Goal: Task Accomplishment & Management: Use online tool/utility

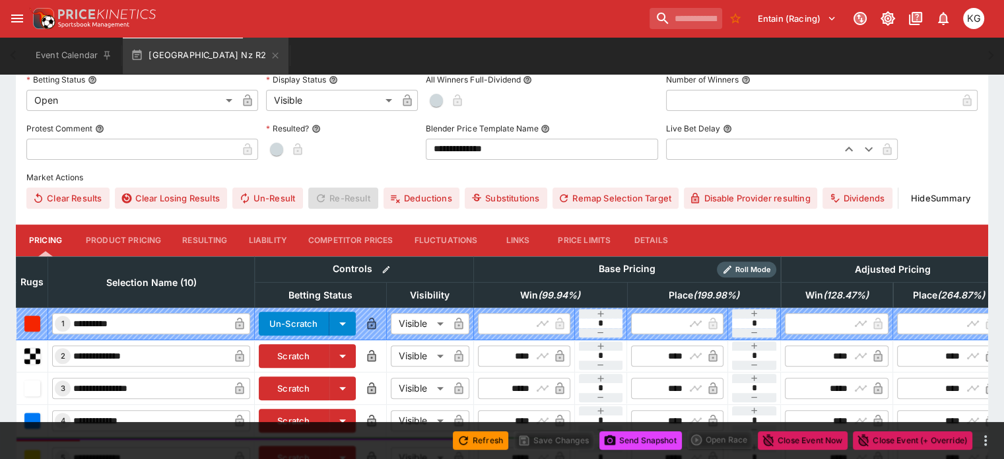
scroll to position [396, 0]
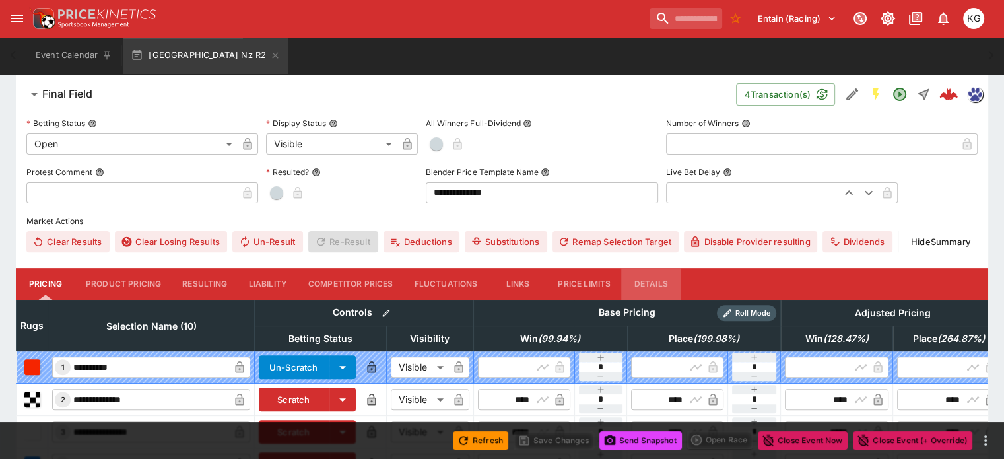
click at [665, 268] on button "Details" at bounding box center [650, 284] width 59 height 32
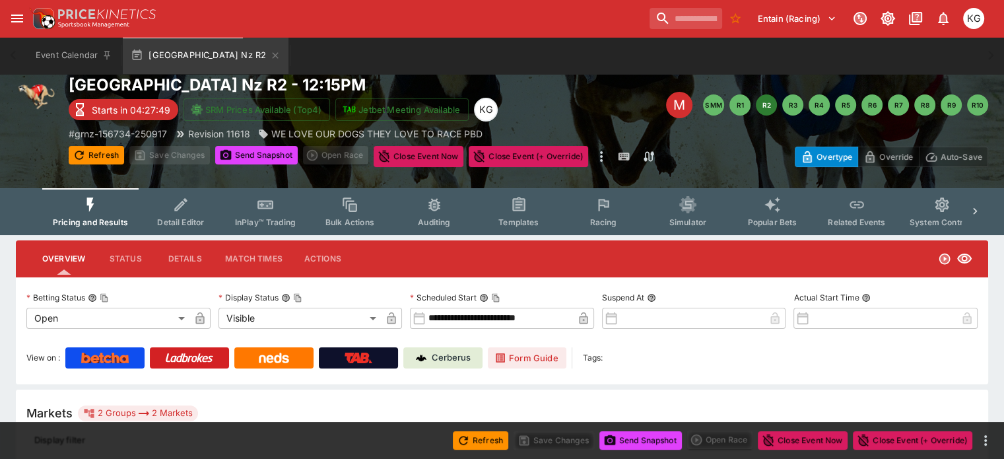
scroll to position [0, 0]
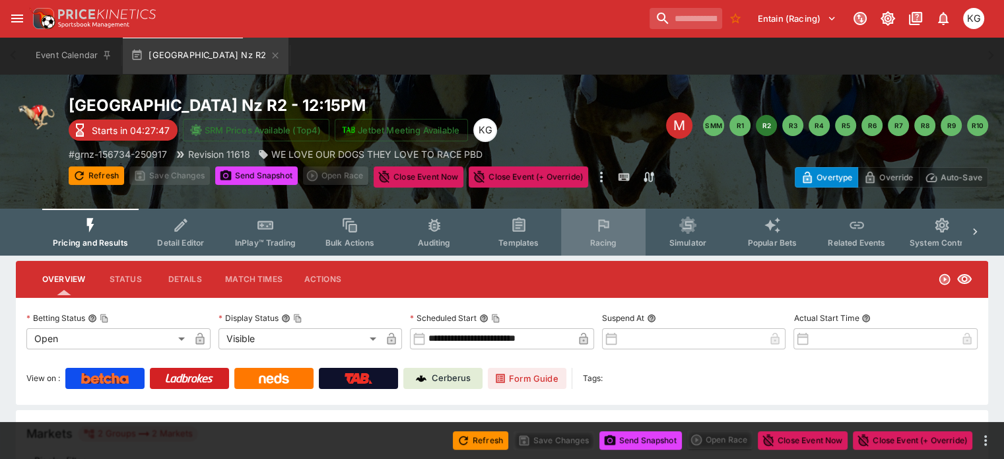
click at [616, 239] on span "Racing" at bounding box center [602, 243] width 27 height 10
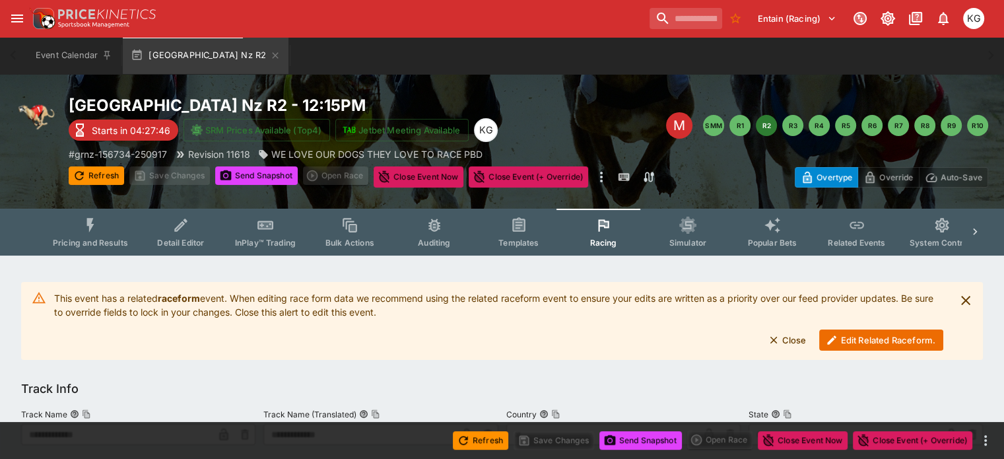
click at [871, 335] on button "Edit Related Raceform." at bounding box center [881, 339] width 124 height 21
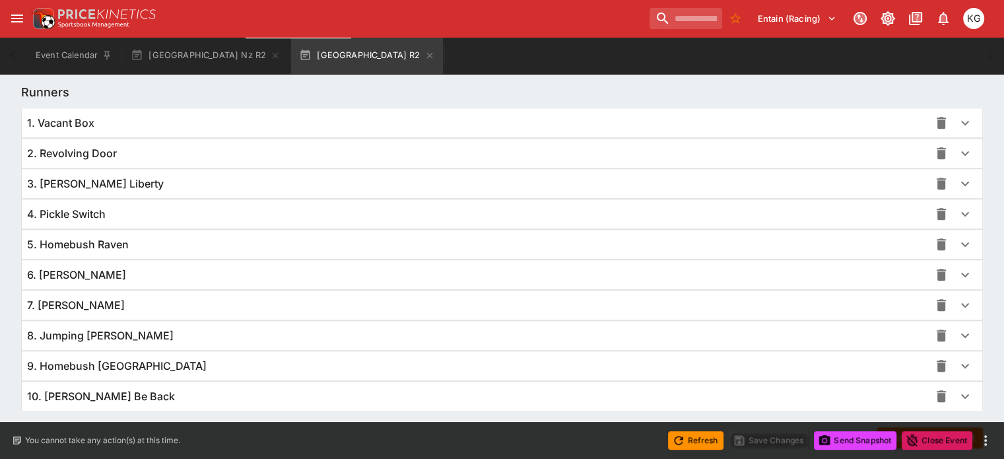
scroll to position [927, 0]
click at [957, 368] on icon "button" at bounding box center [965, 366] width 16 height 16
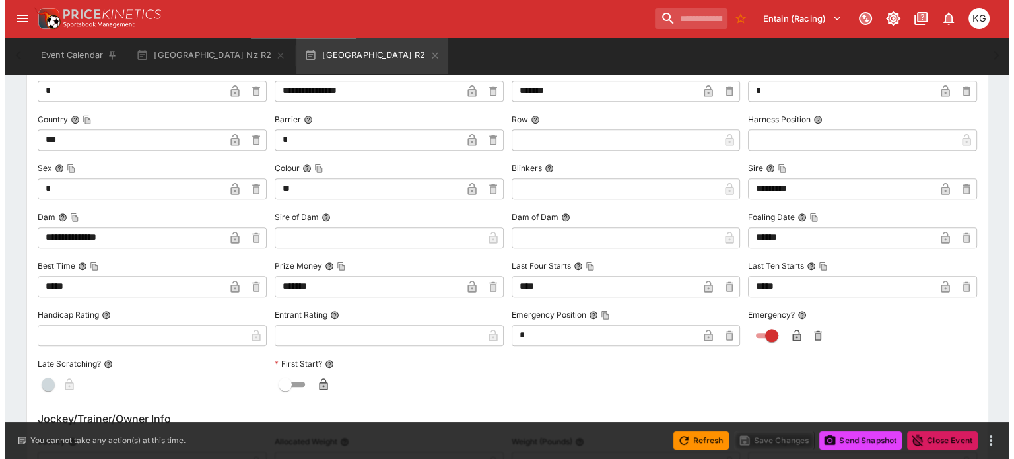
scroll to position [1323, 0]
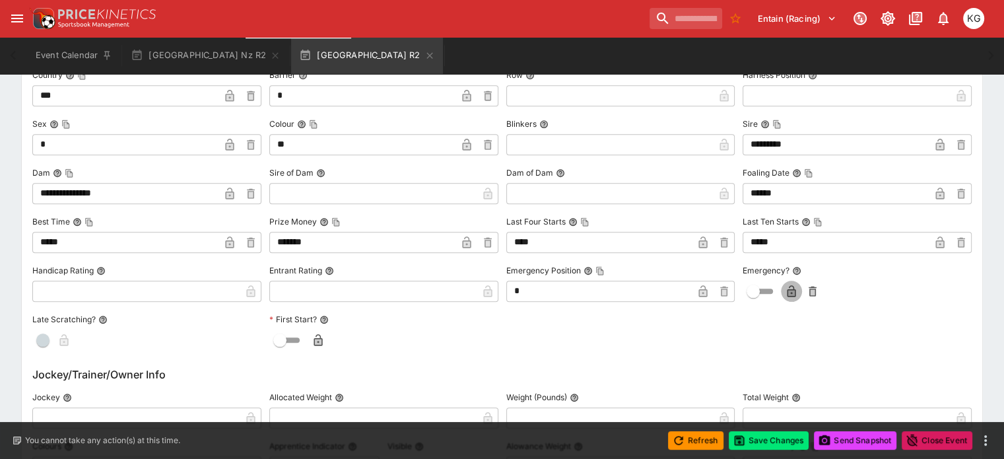
click at [788, 291] on icon "button" at bounding box center [791, 292] width 7 height 5
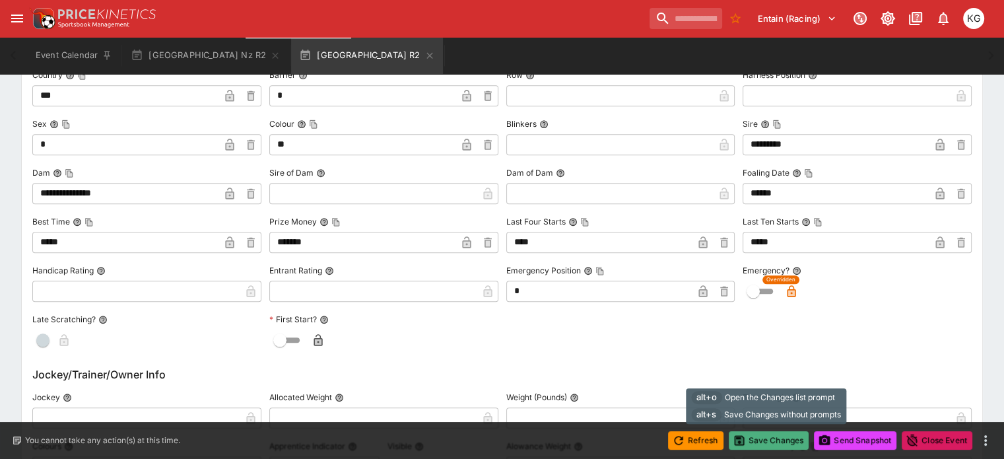
click at [762, 440] on button "Save Changes" at bounding box center [769, 440] width 81 height 18
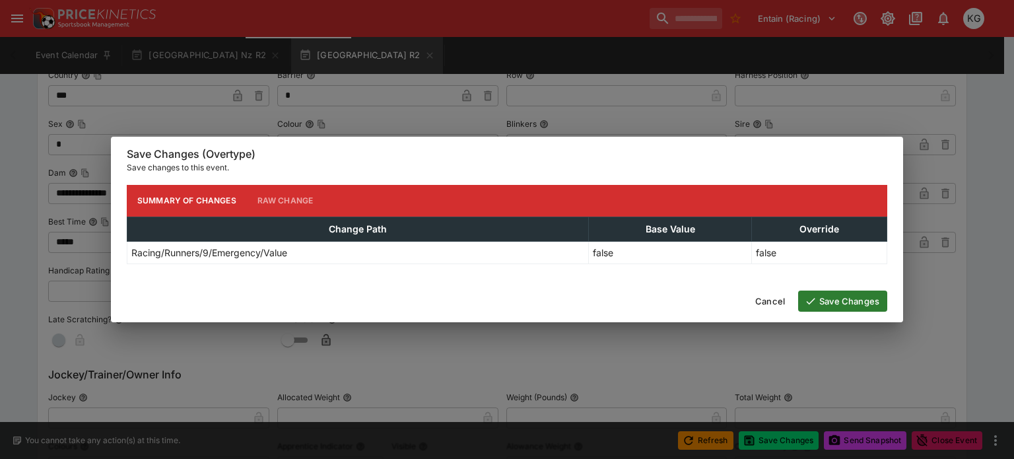
click at [851, 302] on button "Save Changes" at bounding box center [842, 300] width 89 height 21
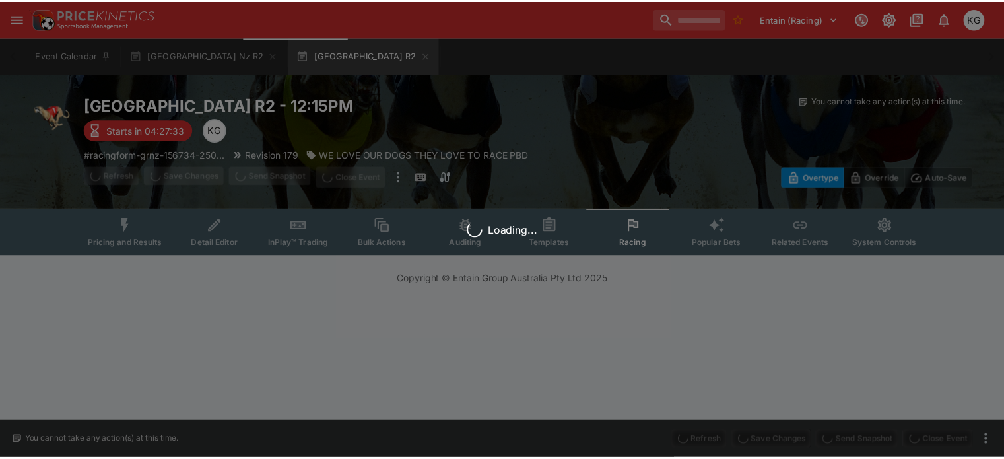
scroll to position [0, 0]
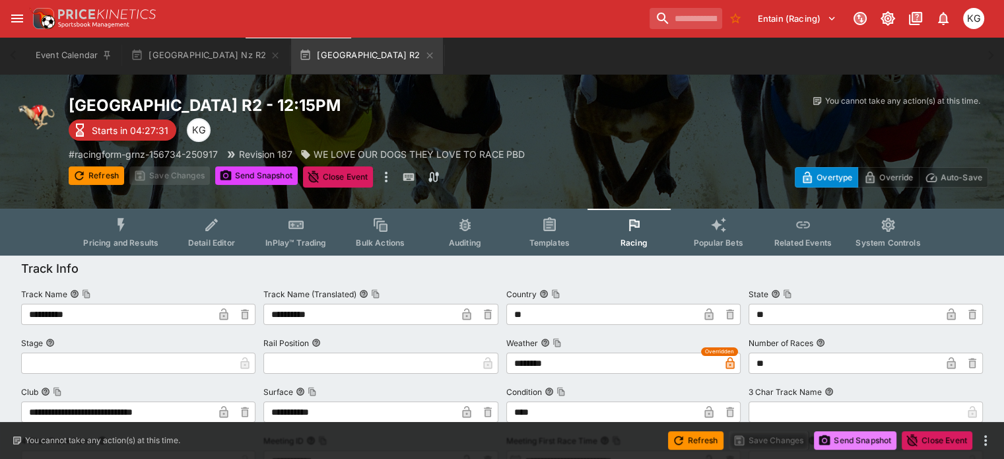
click at [861, 441] on button "Send Snapshot" at bounding box center [855, 440] width 82 height 18
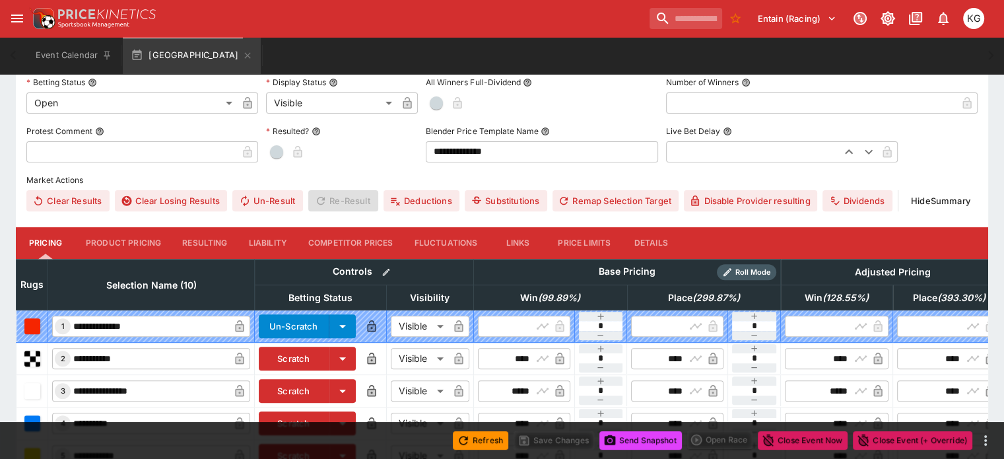
scroll to position [396, 0]
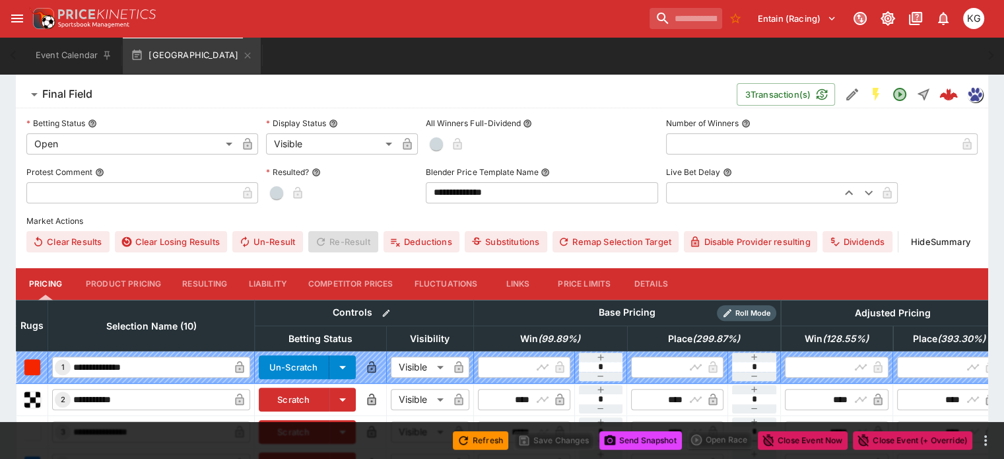
click at [664, 268] on button "Details" at bounding box center [650, 284] width 59 height 32
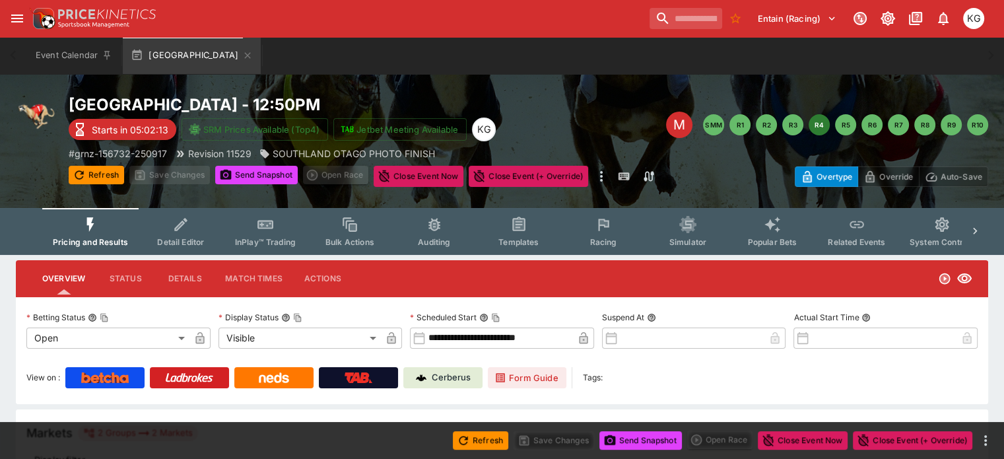
scroll to position [0, 0]
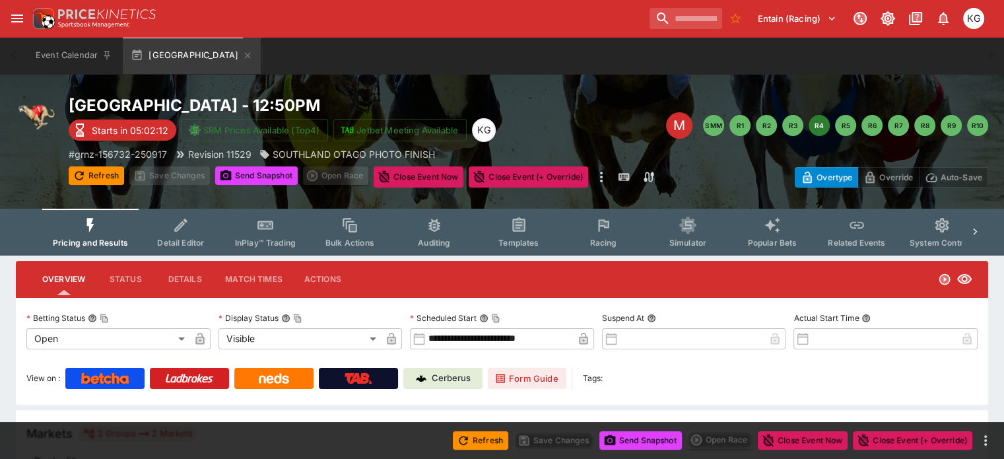
click at [616, 239] on span "Racing" at bounding box center [602, 243] width 27 height 10
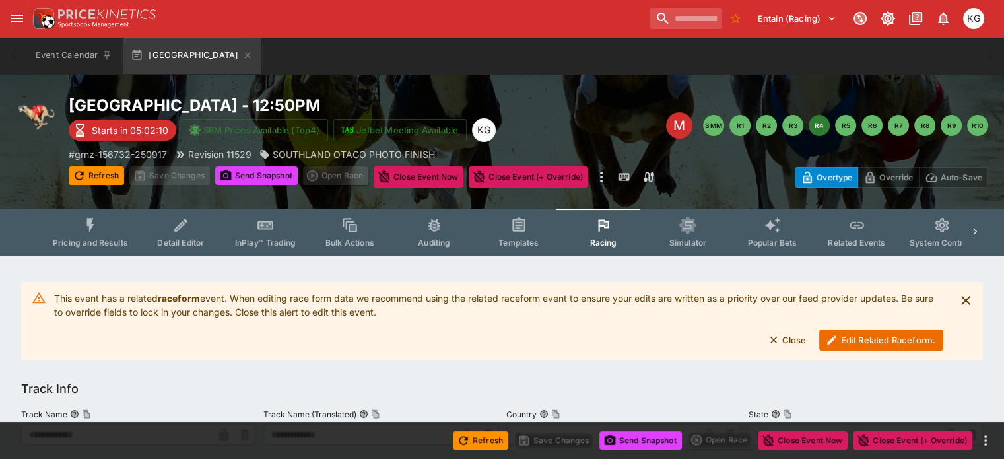
click at [869, 339] on button "Edit Related Raceform." at bounding box center [881, 339] width 124 height 21
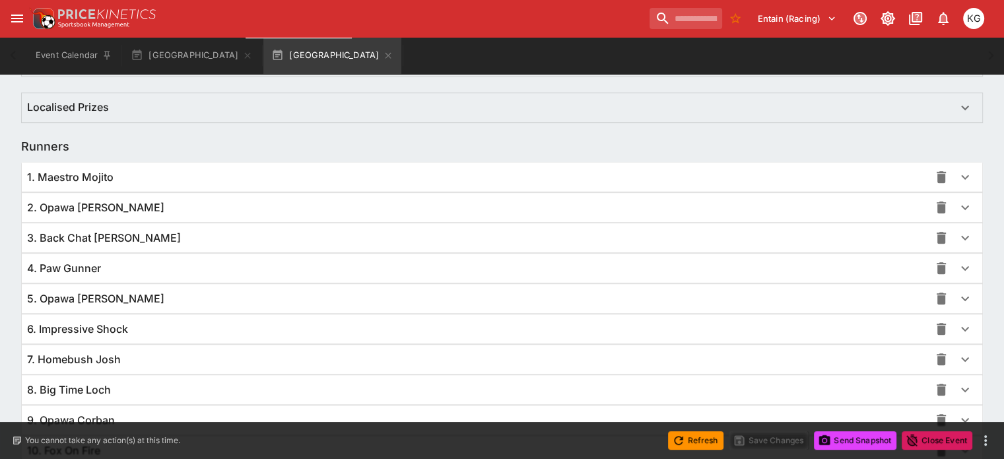
scroll to position [964, 0]
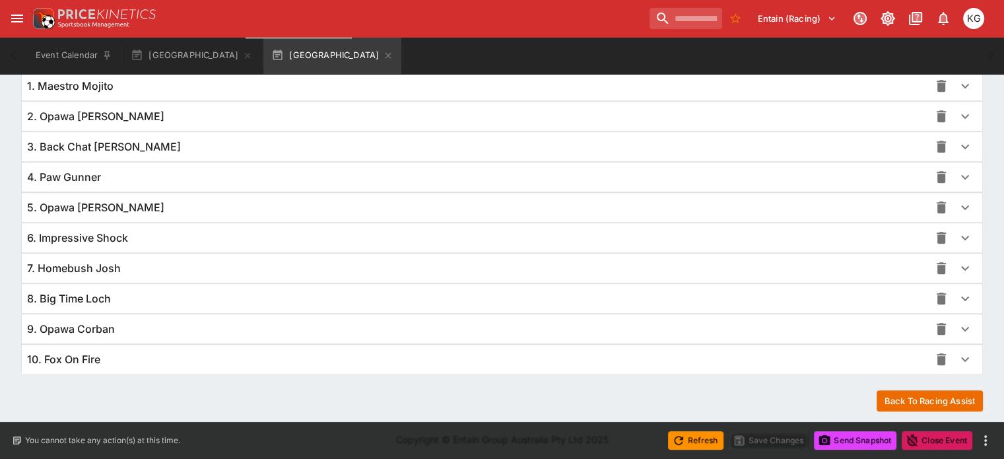
click at [957, 357] on icon "button" at bounding box center [965, 359] width 16 height 16
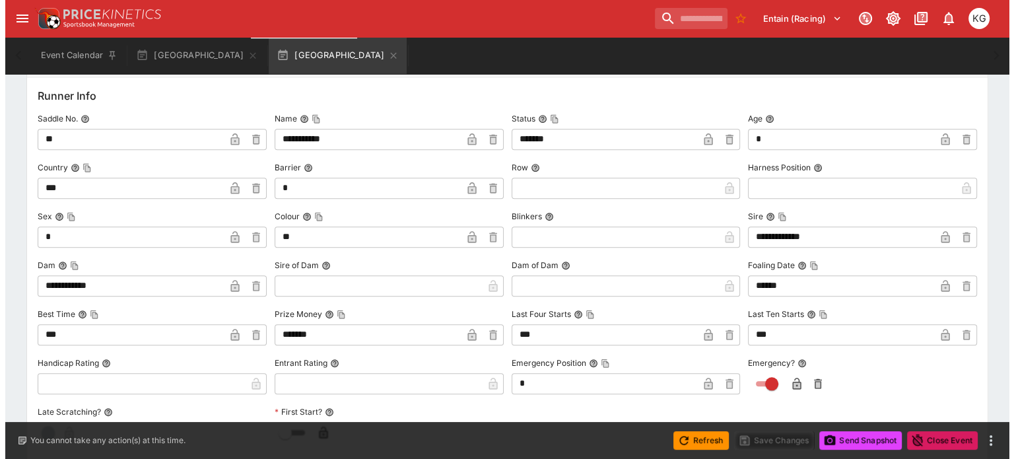
scroll to position [1294, 0]
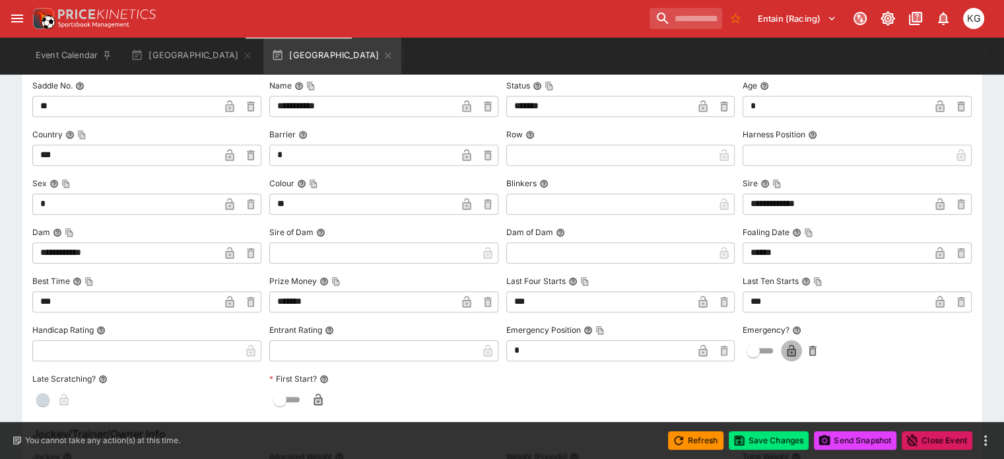
click at [788, 349] on icon "button" at bounding box center [791, 351] width 7 height 5
click at [783, 436] on button "Save Changes" at bounding box center [769, 440] width 81 height 18
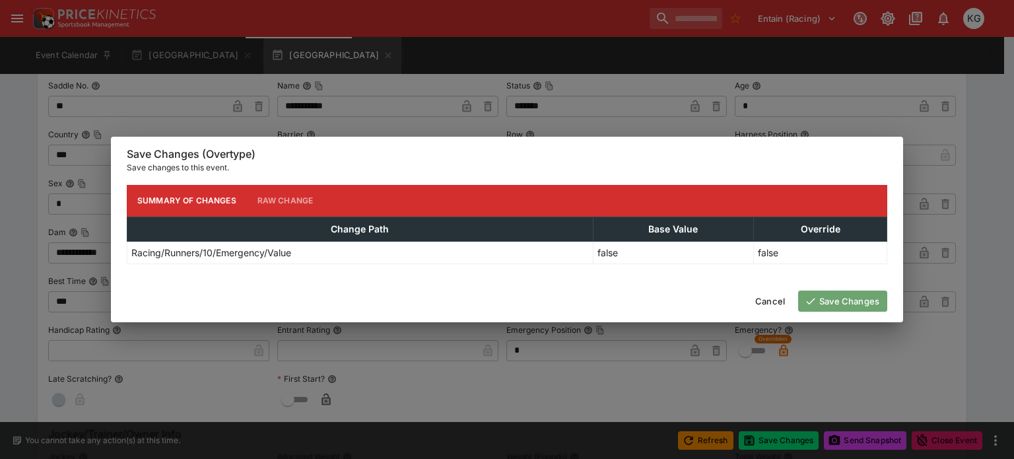
click at [853, 298] on button "Save Changes" at bounding box center [842, 300] width 89 height 21
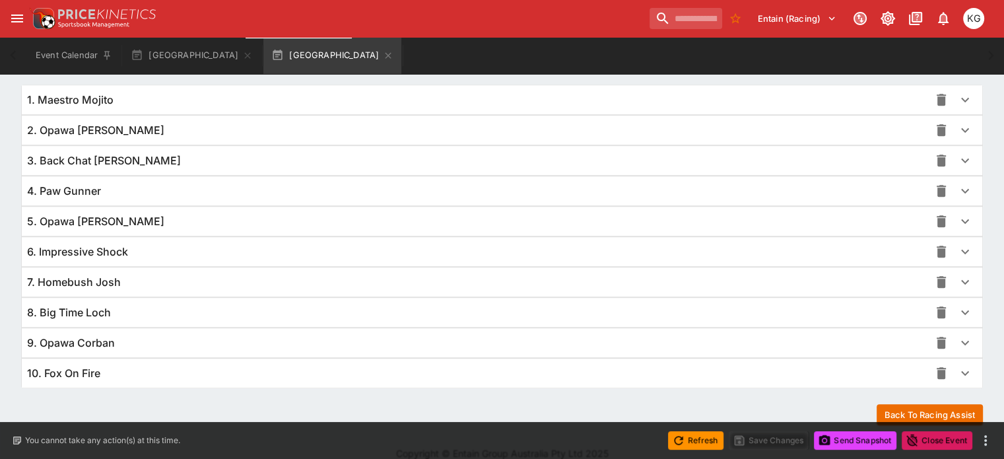
scroll to position [964, 0]
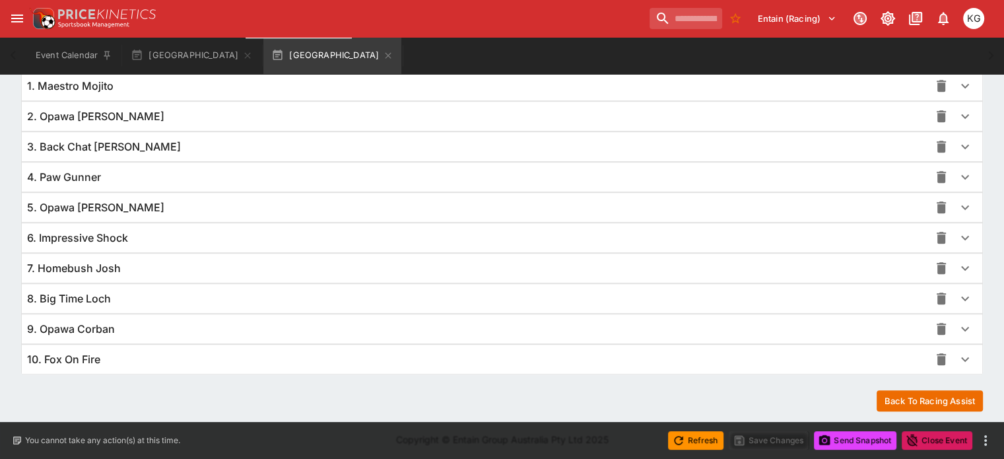
click at [961, 357] on icon "button" at bounding box center [965, 359] width 8 height 5
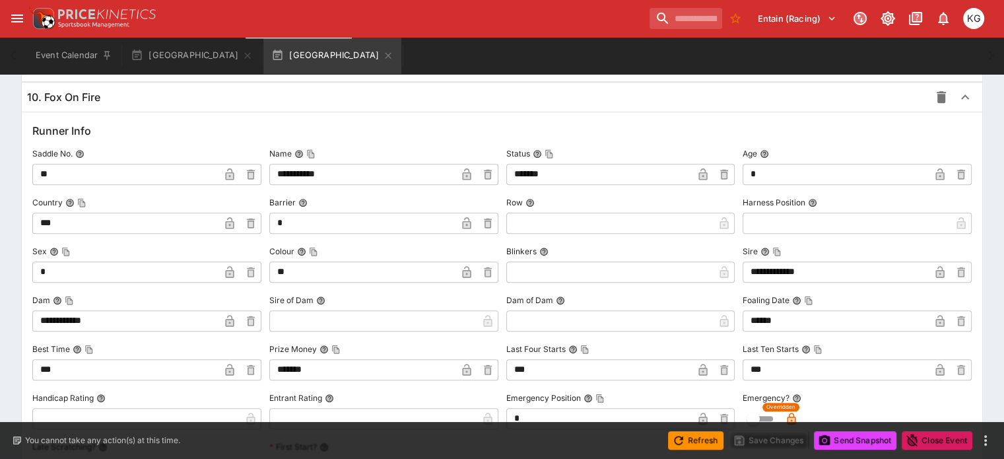
scroll to position [1228, 0]
click at [859, 435] on button "Send Snapshot" at bounding box center [855, 440] width 82 height 18
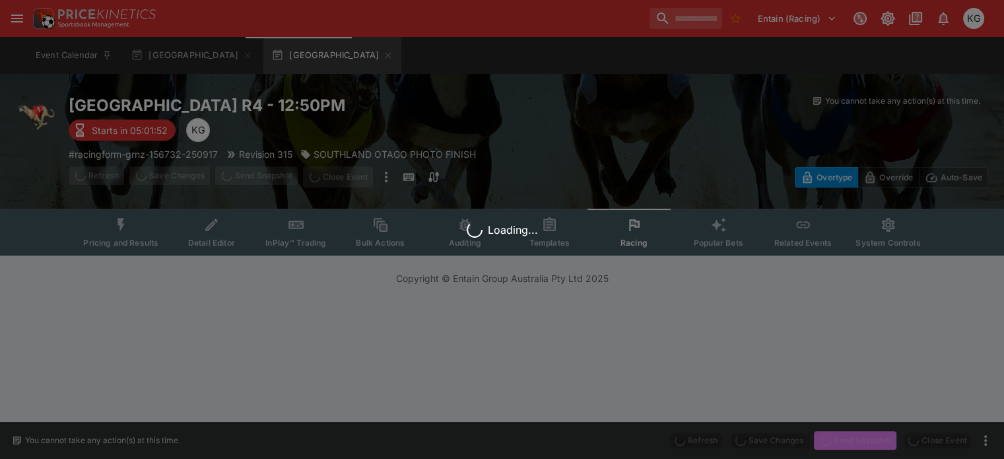
scroll to position [0, 0]
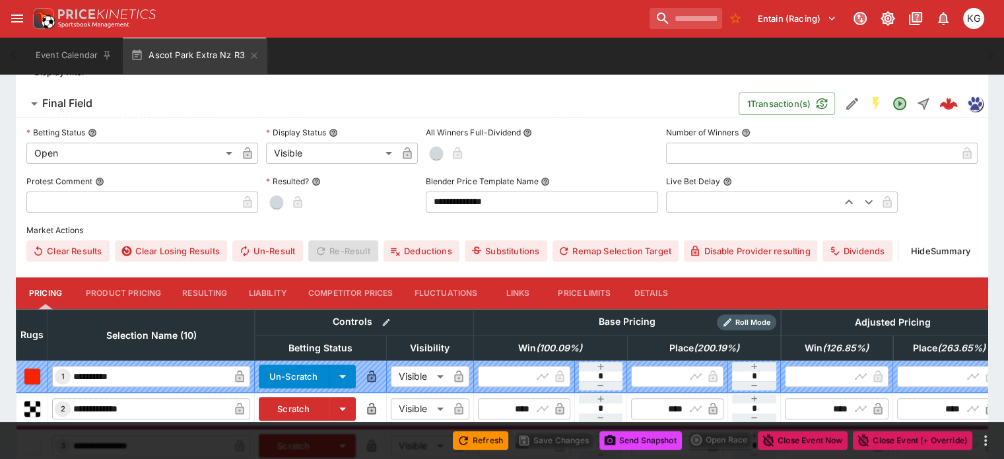
scroll to position [396, 0]
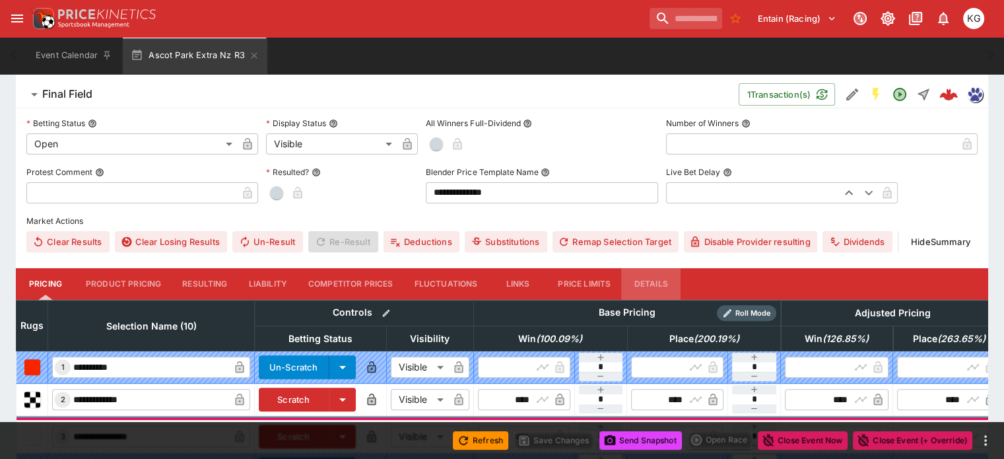
click at [663, 268] on button "Details" at bounding box center [650, 284] width 59 height 32
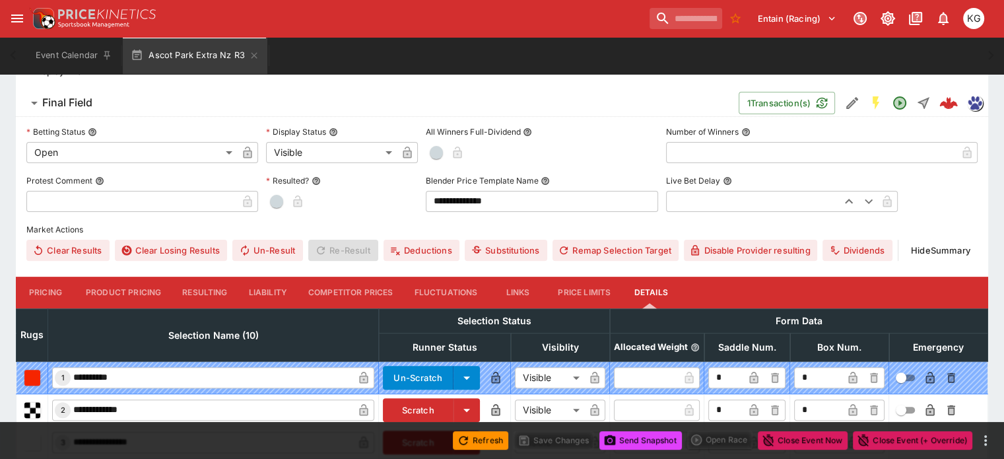
scroll to position [123, 0]
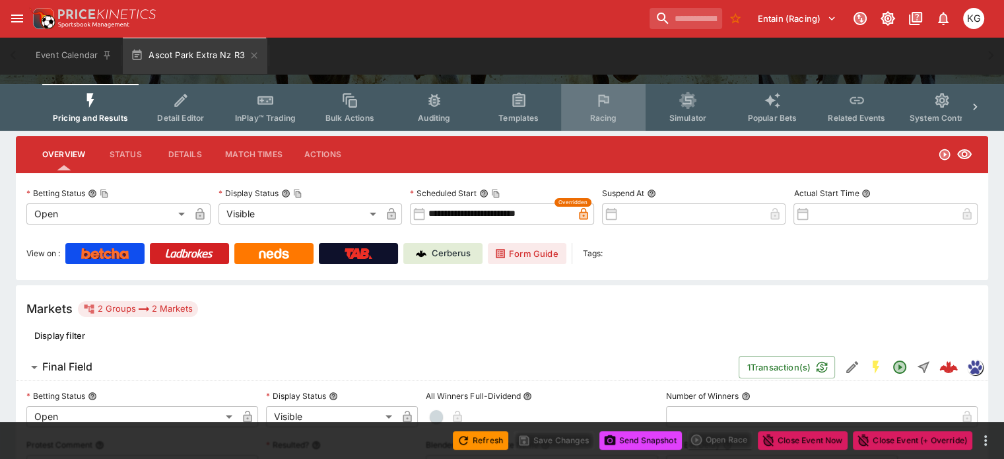
click at [612, 114] on span "Racing" at bounding box center [602, 118] width 27 height 10
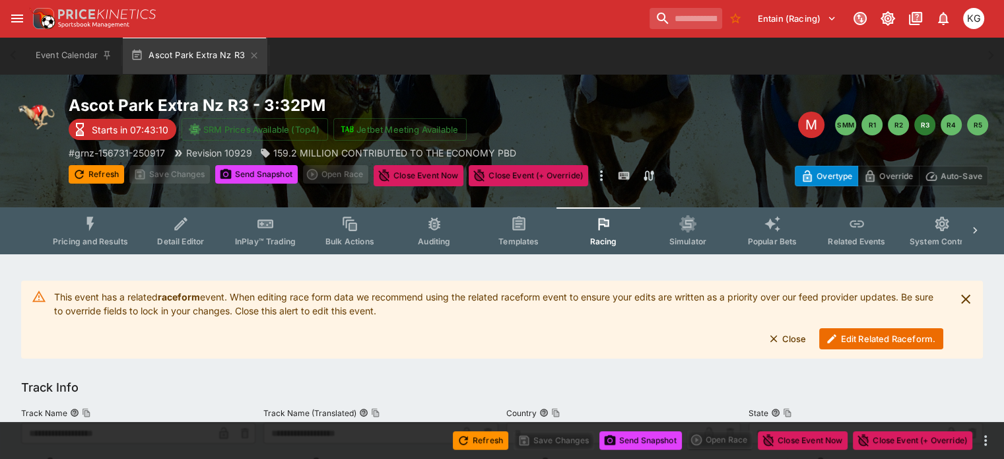
click at [874, 334] on button "Edit Related Raceform." at bounding box center [881, 338] width 124 height 21
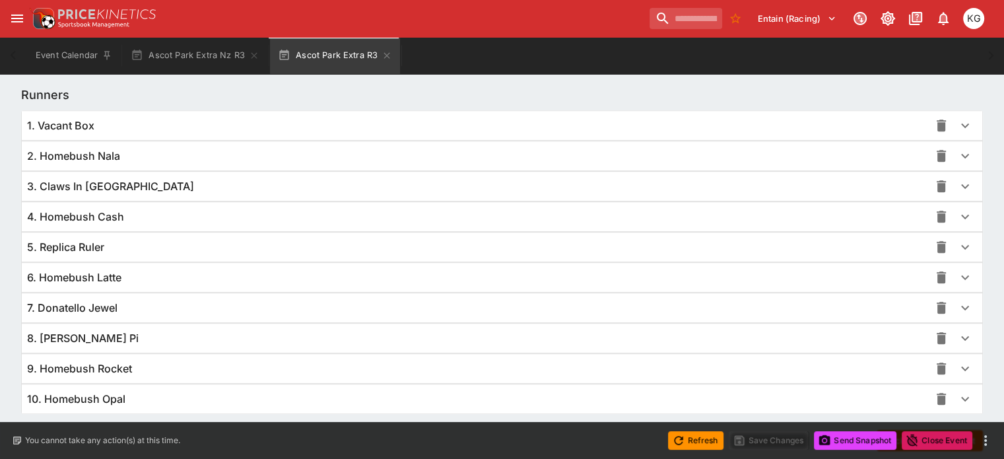
scroll to position [927, 0]
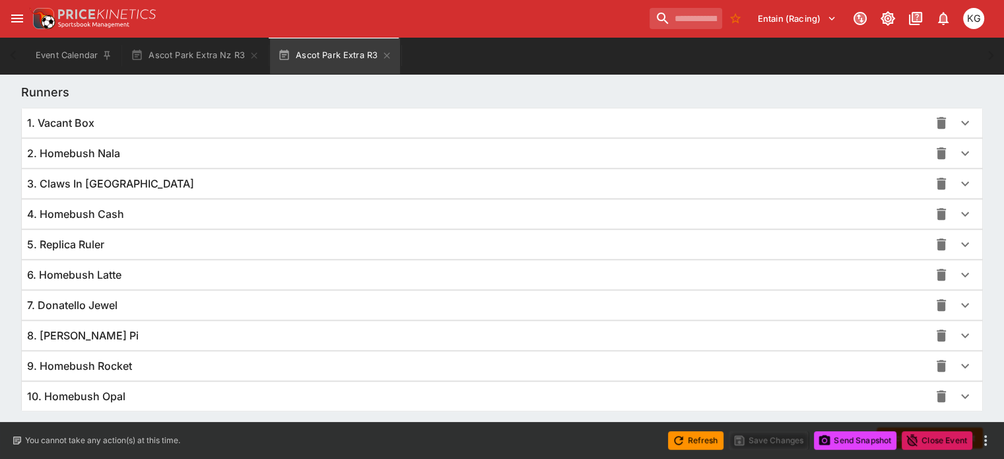
click at [957, 367] on icon "button" at bounding box center [965, 366] width 16 height 16
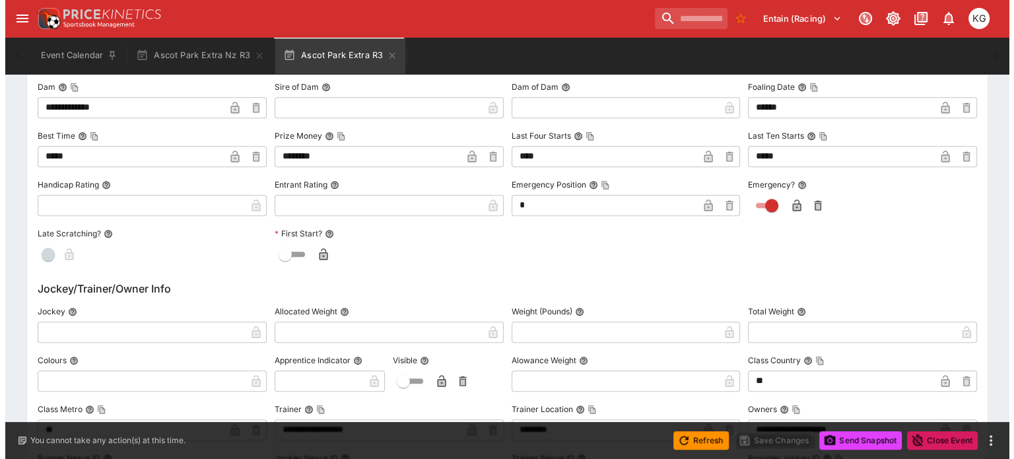
scroll to position [1521, 0]
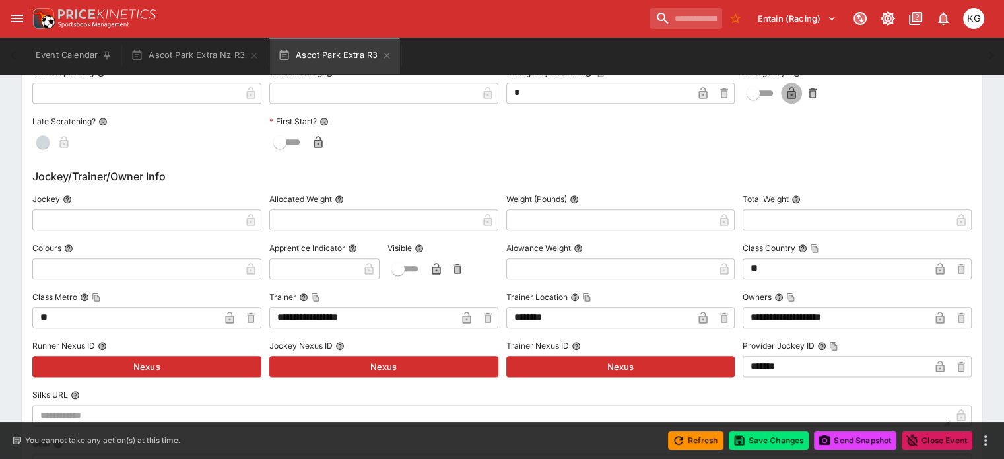
click at [788, 92] on icon "button" at bounding box center [791, 94] width 7 height 5
click at [770, 441] on button "Save Changes" at bounding box center [769, 440] width 81 height 18
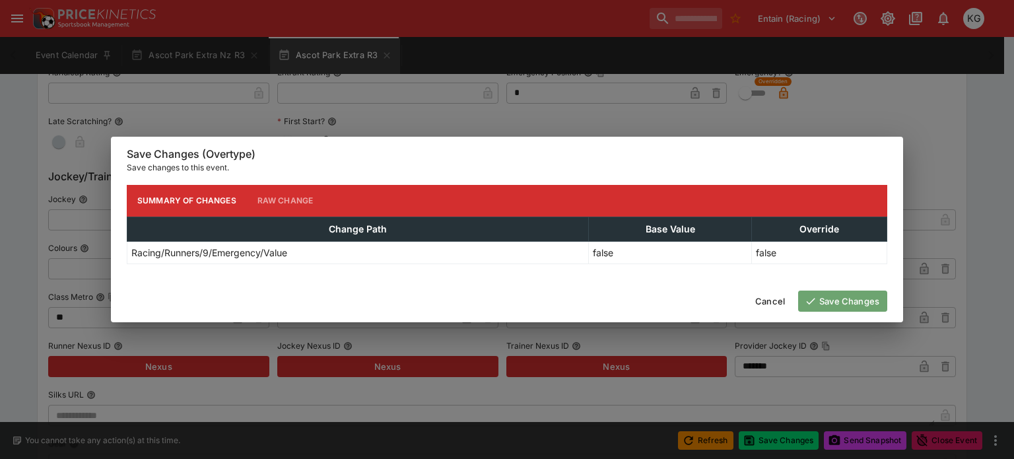
click at [840, 304] on button "Save Changes" at bounding box center [842, 300] width 89 height 21
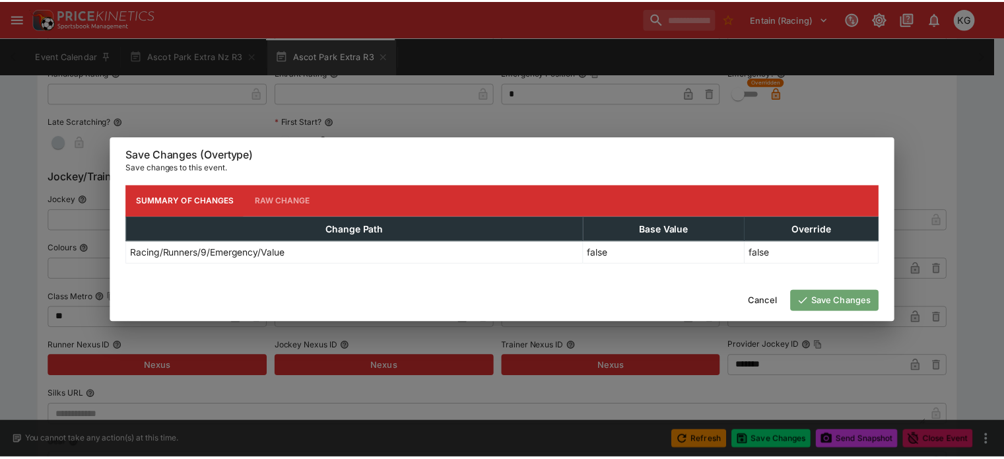
scroll to position [0, 0]
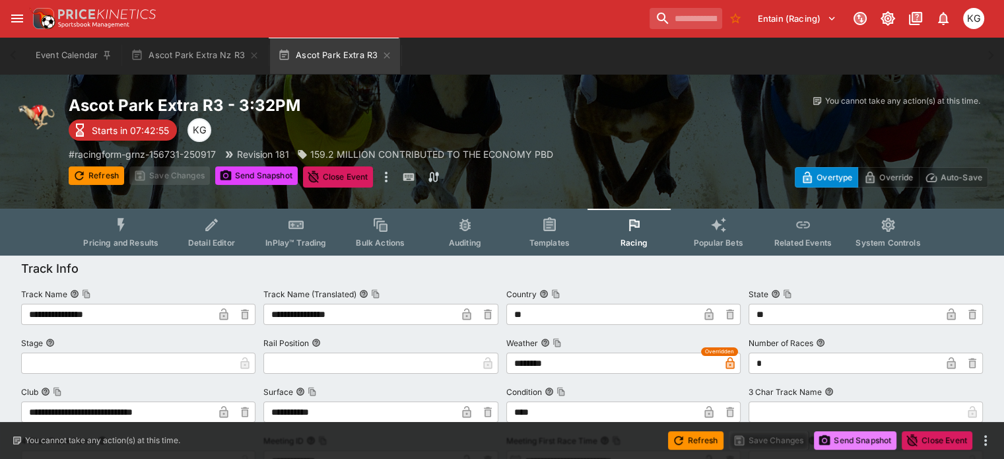
click at [853, 440] on button "Send Snapshot" at bounding box center [855, 440] width 82 height 18
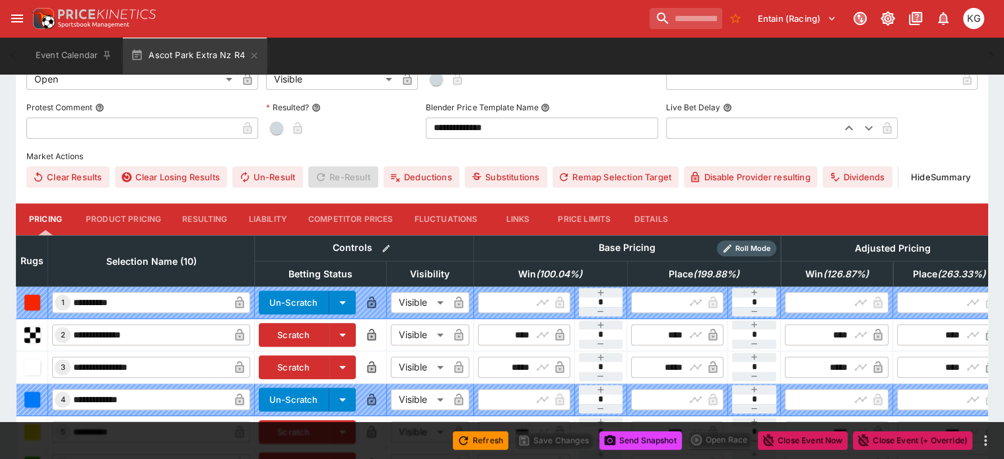
scroll to position [462, 0]
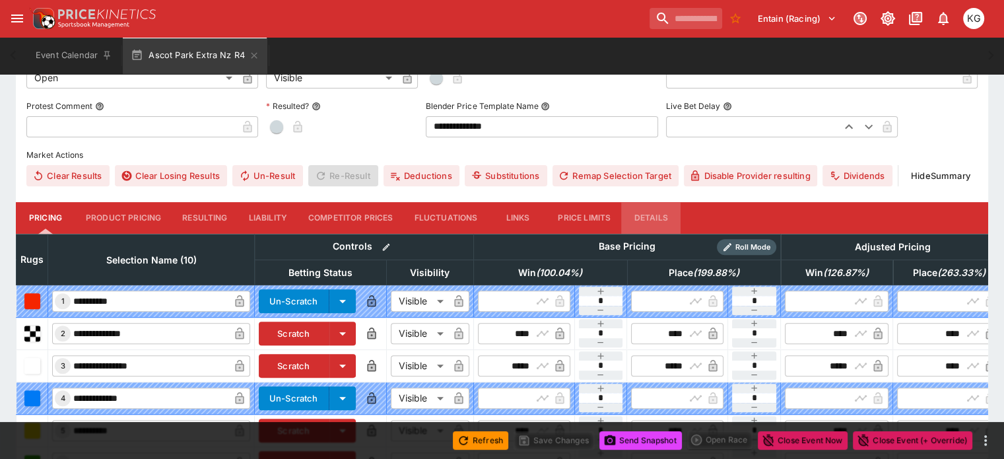
click at [668, 202] on button "Details" at bounding box center [650, 218] width 59 height 32
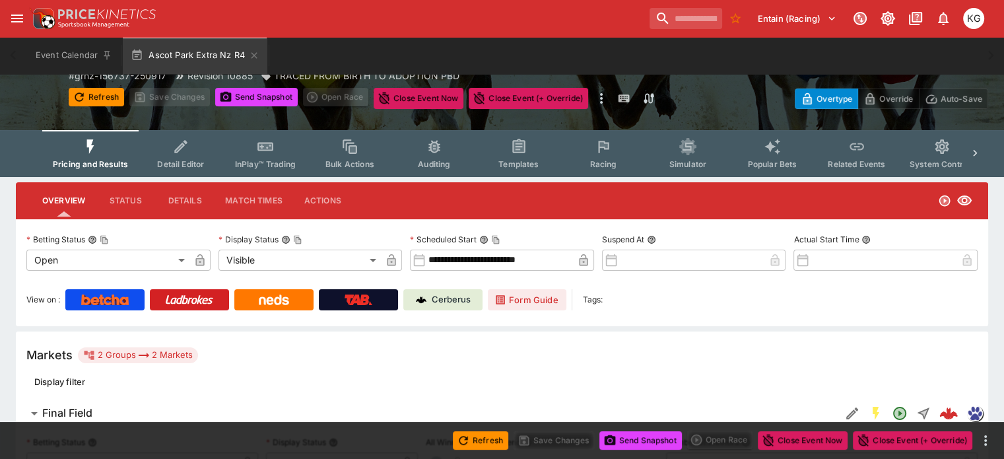
scroll to position [57, 0]
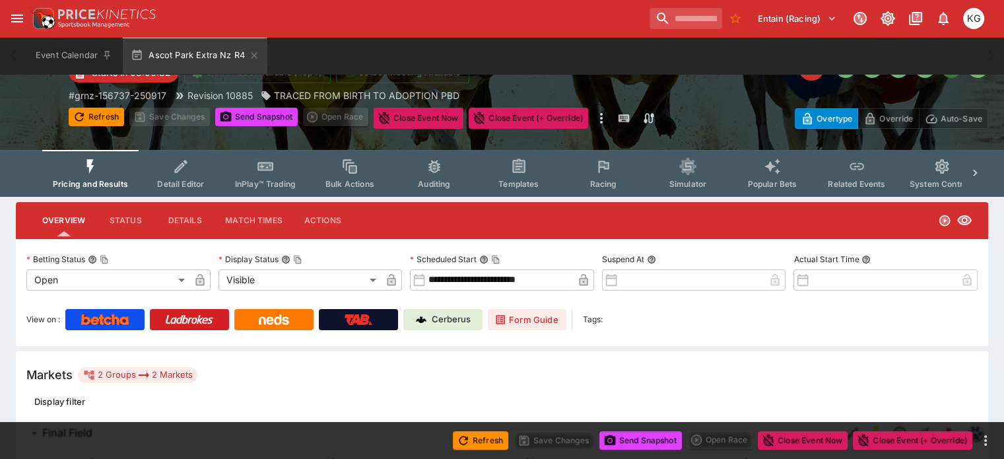
click at [615, 178] on button "Racing" at bounding box center [603, 173] width 84 height 47
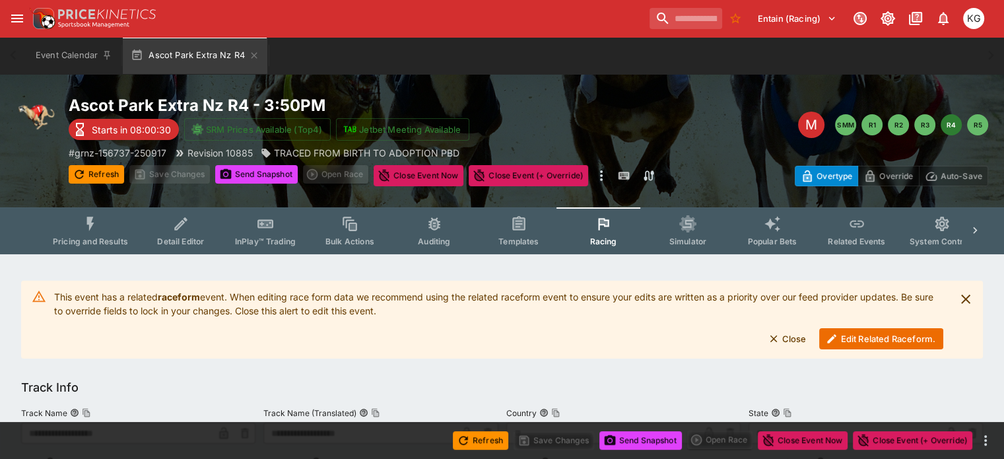
click at [861, 338] on button "Edit Related Raceform." at bounding box center [881, 338] width 124 height 21
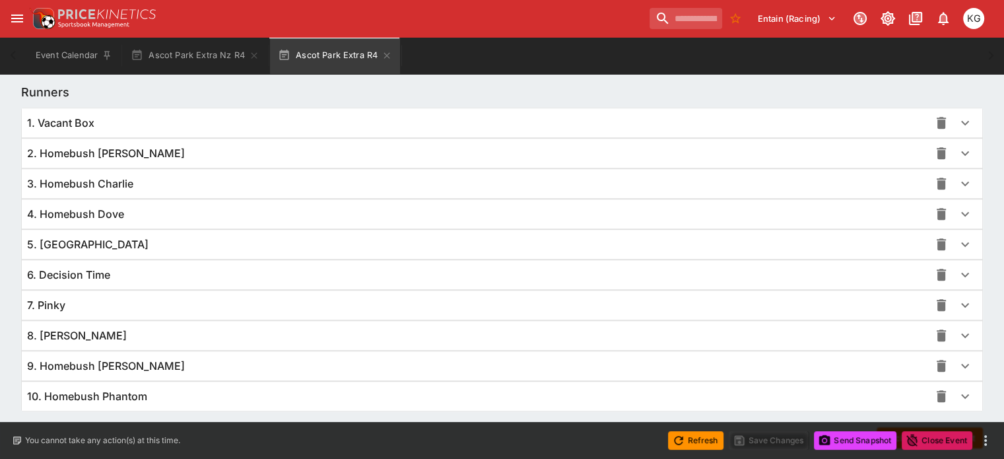
scroll to position [961, 0]
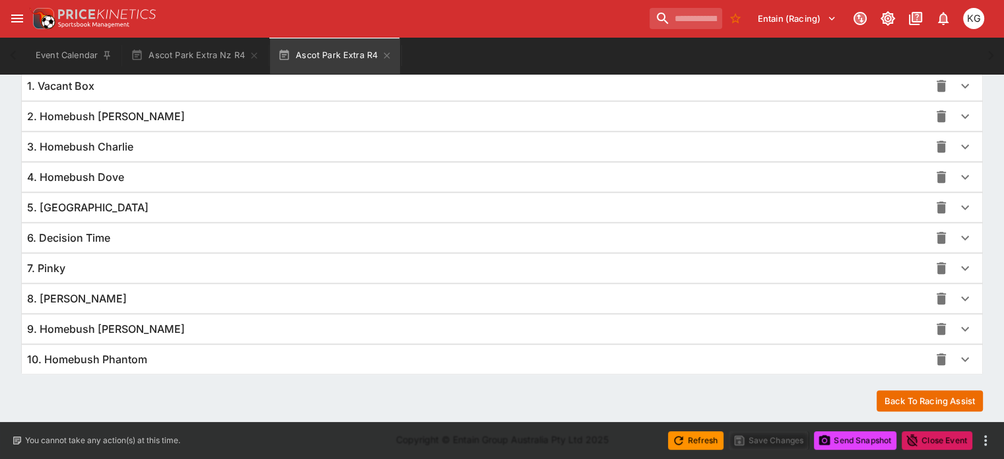
click at [957, 352] on icon "button" at bounding box center [965, 359] width 16 height 16
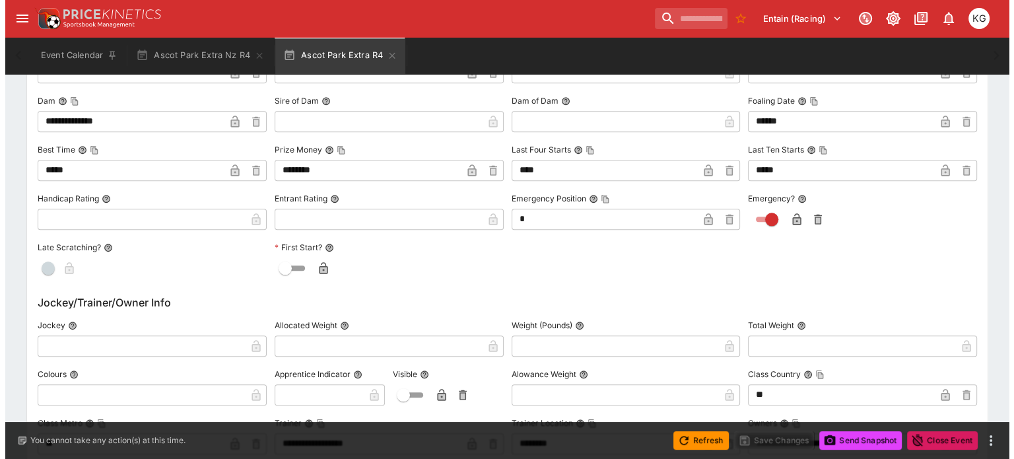
scroll to position [1423, 0]
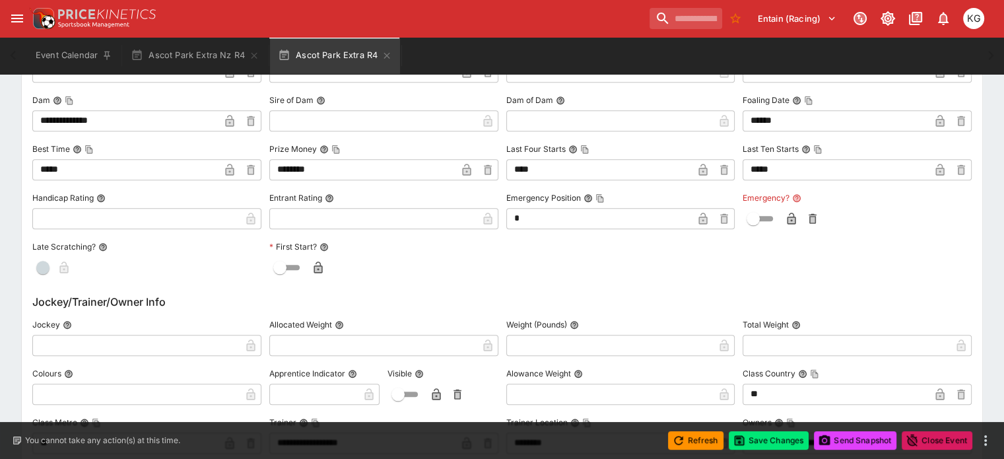
click at [788, 217] on icon "button" at bounding box center [791, 219] width 7 height 5
click at [770, 439] on button "Save Changes" at bounding box center [769, 440] width 81 height 18
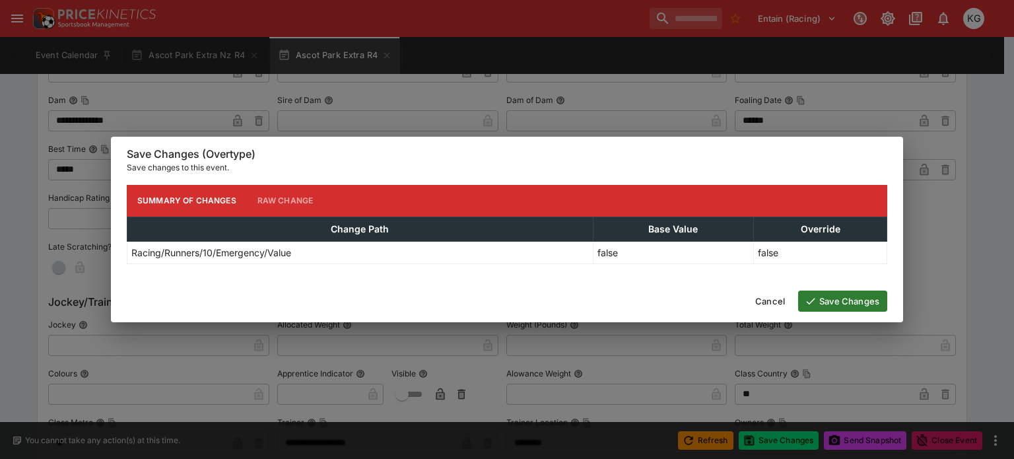
click at [853, 300] on button "Save Changes" at bounding box center [842, 300] width 89 height 21
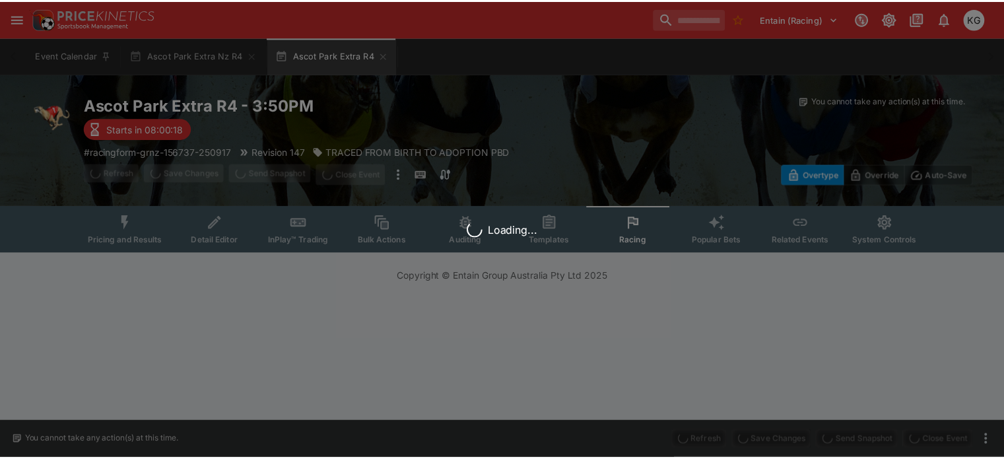
scroll to position [0, 0]
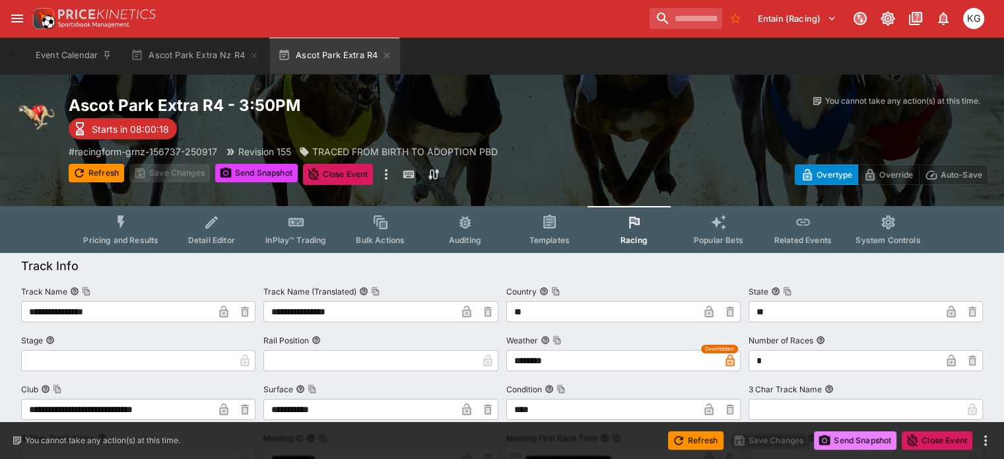
click at [845, 433] on button "Send Snapshot" at bounding box center [855, 440] width 82 height 18
